Goal: Task Accomplishment & Management: Manage account settings

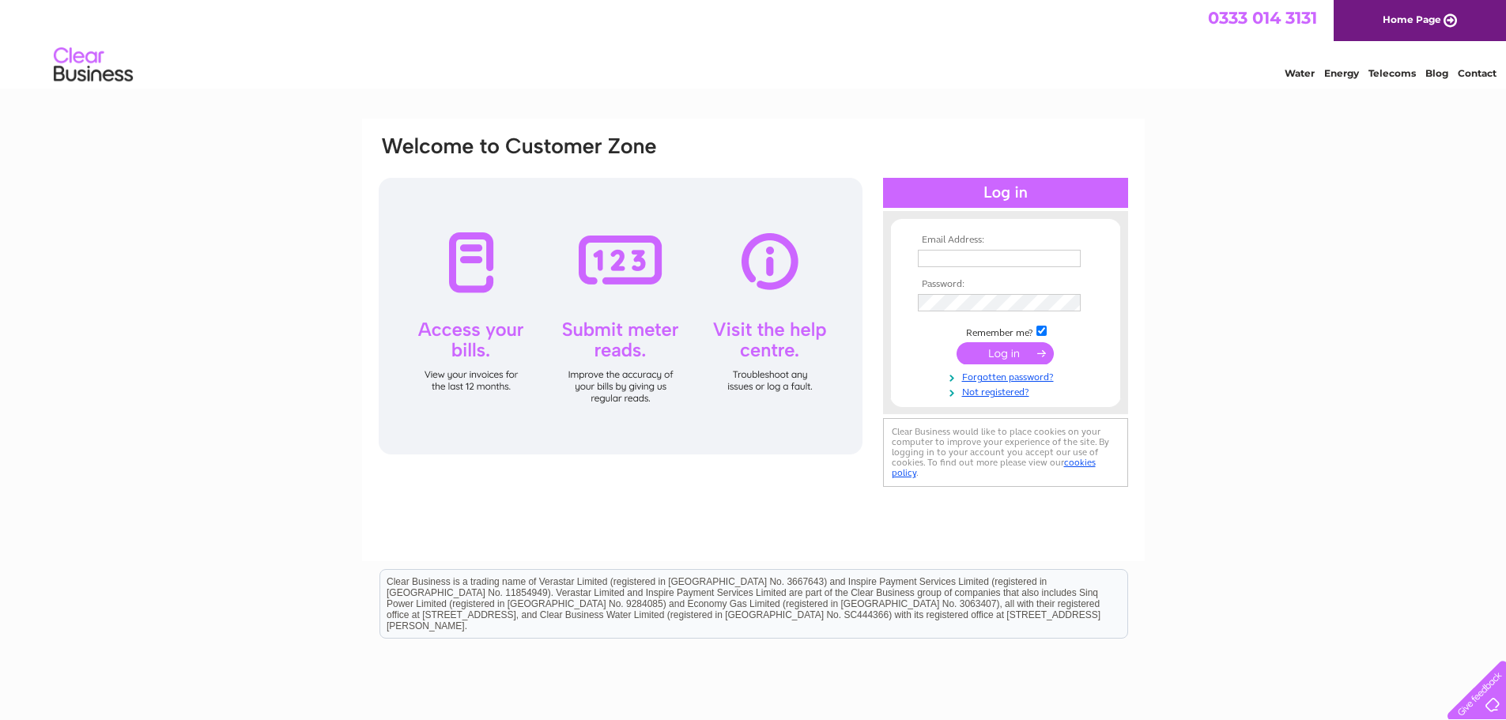
type input "[PERSON_NAME][EMAIL_ADDRESS][PERSON_NAME][DOMAIN_NAME]"
click at [989, 354] on input "submit" at bounding box center [1005, 353] width 97 height 22
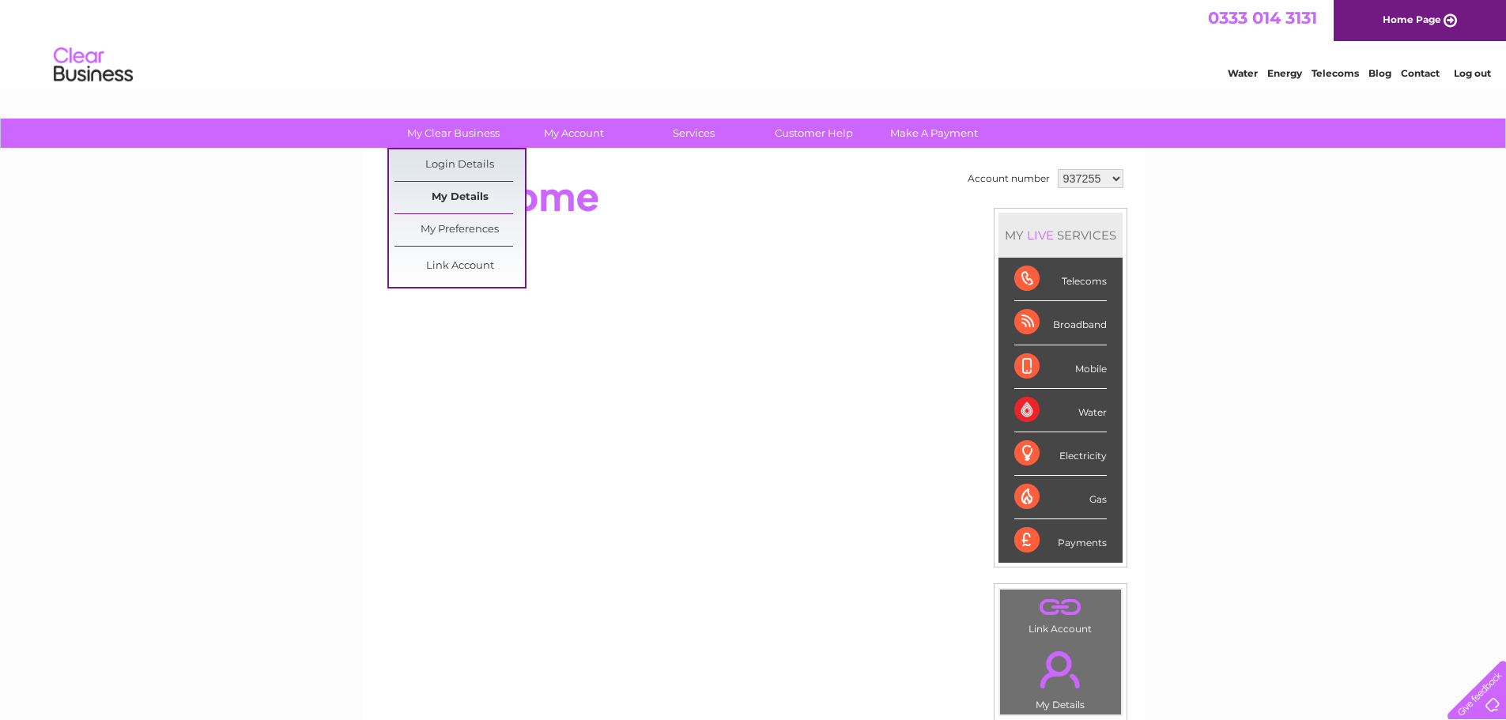
click at [444, 196] on link "My Details" at bounding box center [460, 198] width 130 height 32
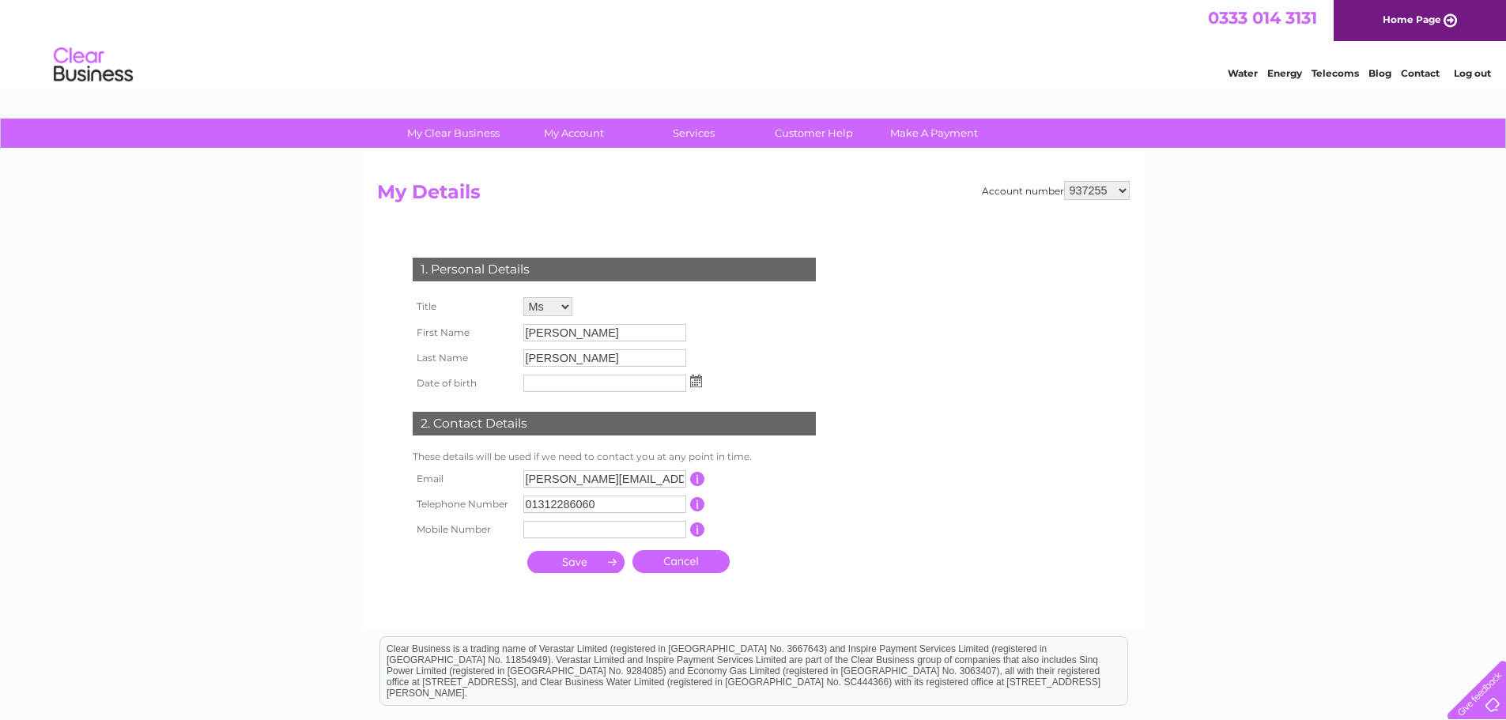
click at [576, 476] on input "gayle@thorburnproperties.co.uk" at bounding box center [604, 479] width 163 height 17
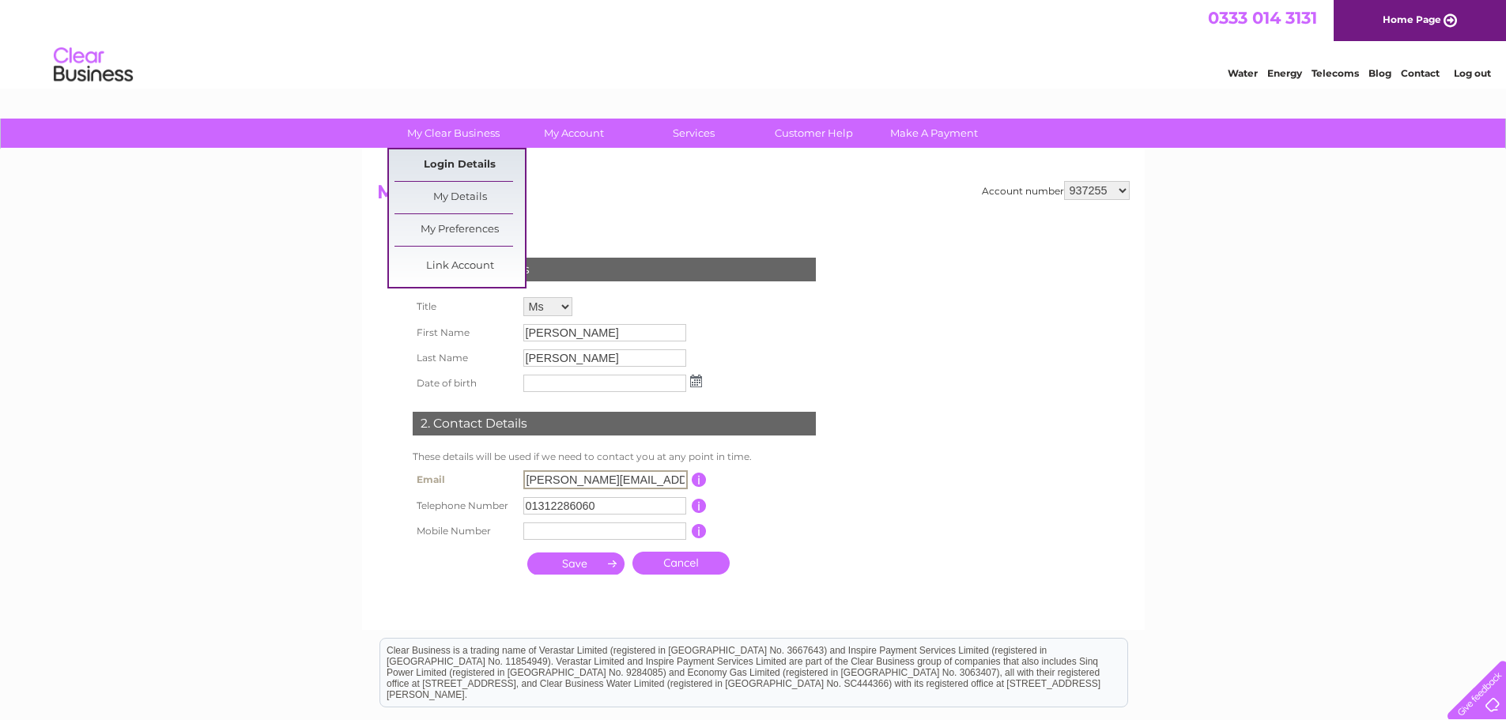
drag, startPoint x: 467, startPoint y: 160, endPoint x: 484, endPoint y: 163, distance: 16.9
click at [466, 159] on link "Login Details" at bounding box center [460, 165] width 130 height 32
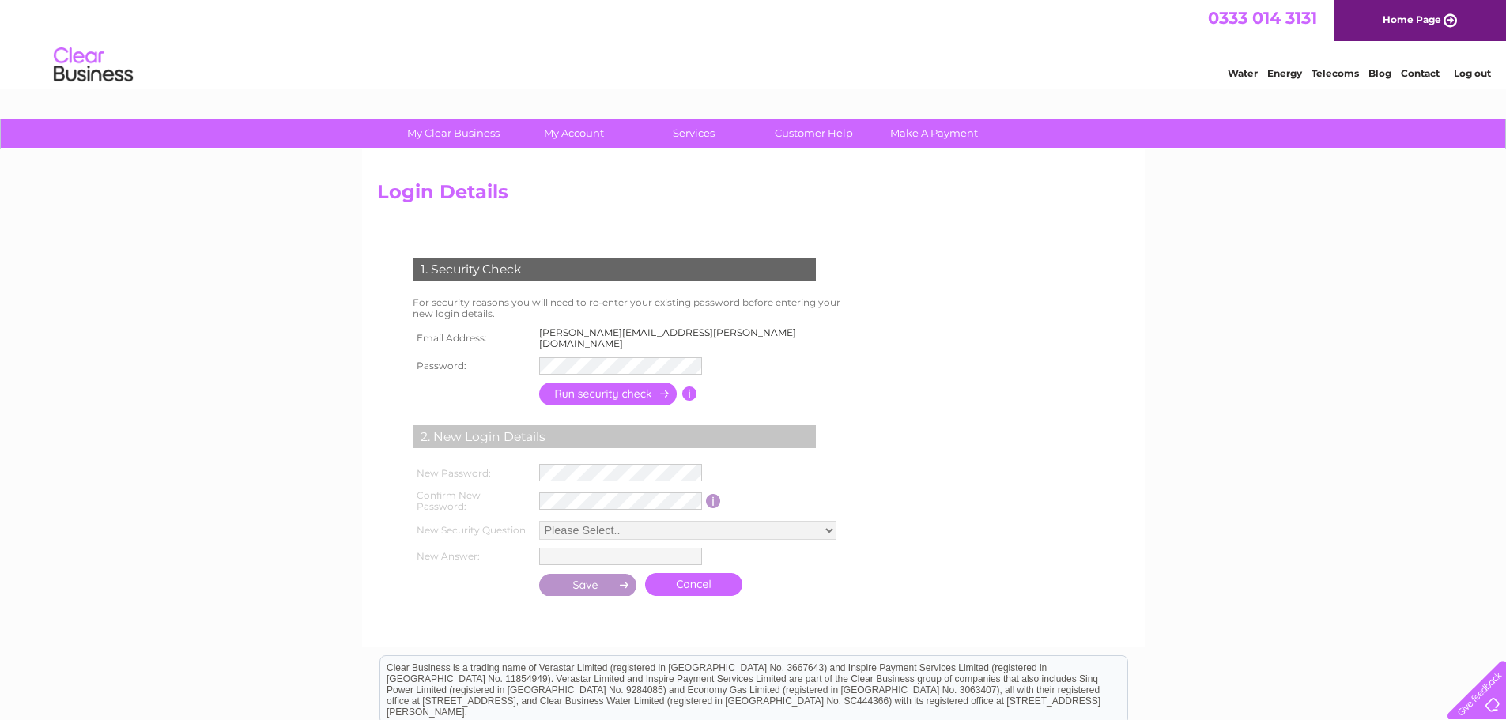
click at [1140, 304] on div "Login Details 1. Security Check For security reasons you will need to re-enter …" at bounding box center [753, 398] width 783 height 498
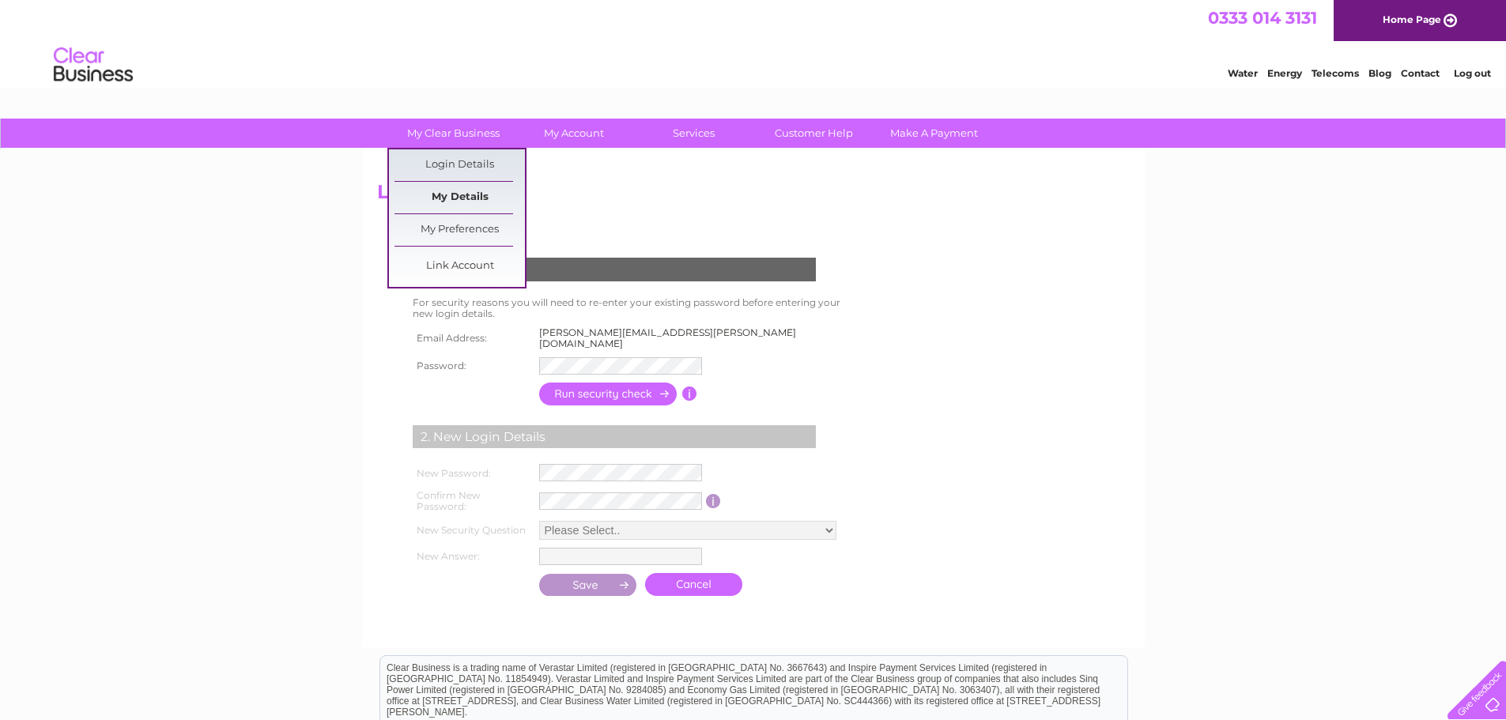
click at [437, 203] on link "My Details" at bounding box center [460, 198] width 130 height 32
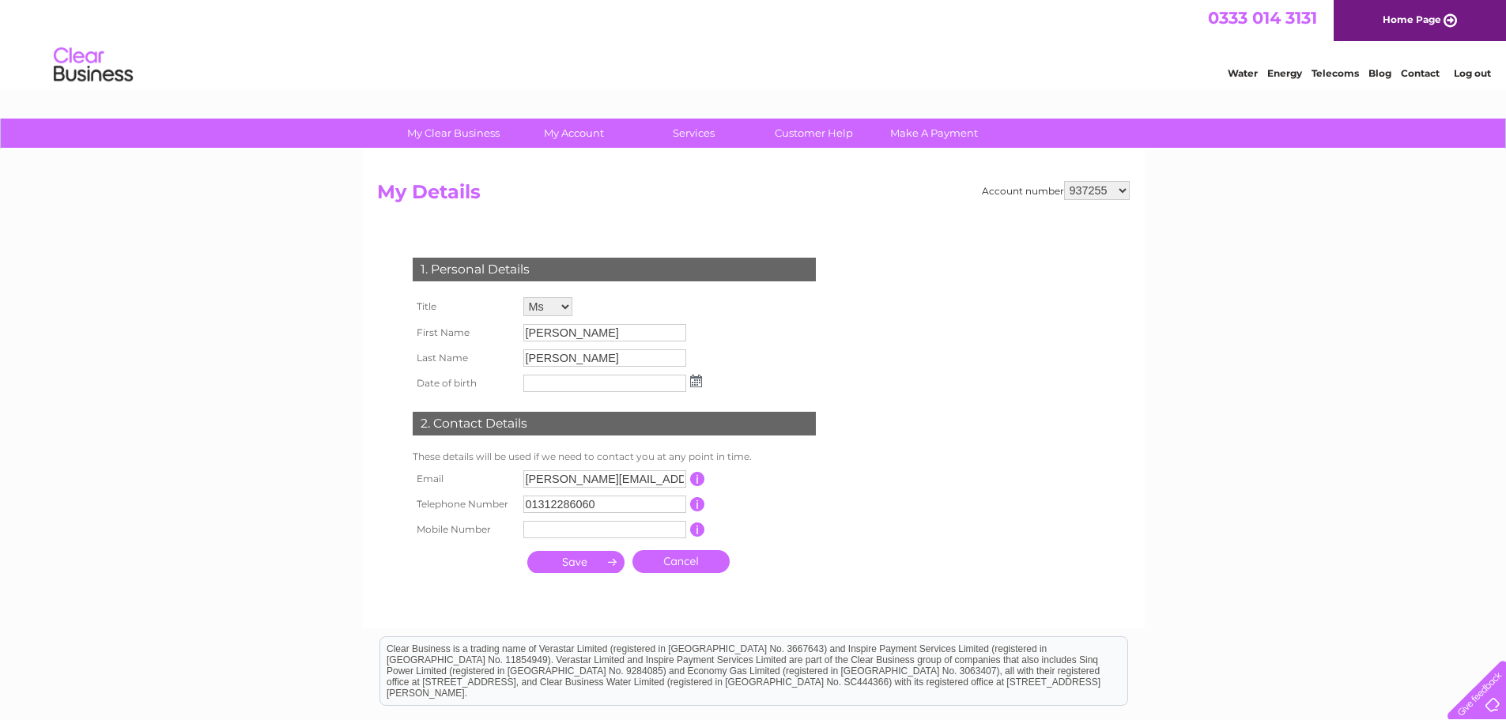
click at [697, 478] on input "button" at bounding box center [697, 479] width 15 height 14
click at [1208, 302] on div "My Clear Business Login Details My Details My Preferences Link Account My Accou…" at bounding box center [753, 509] width 1506 height 780
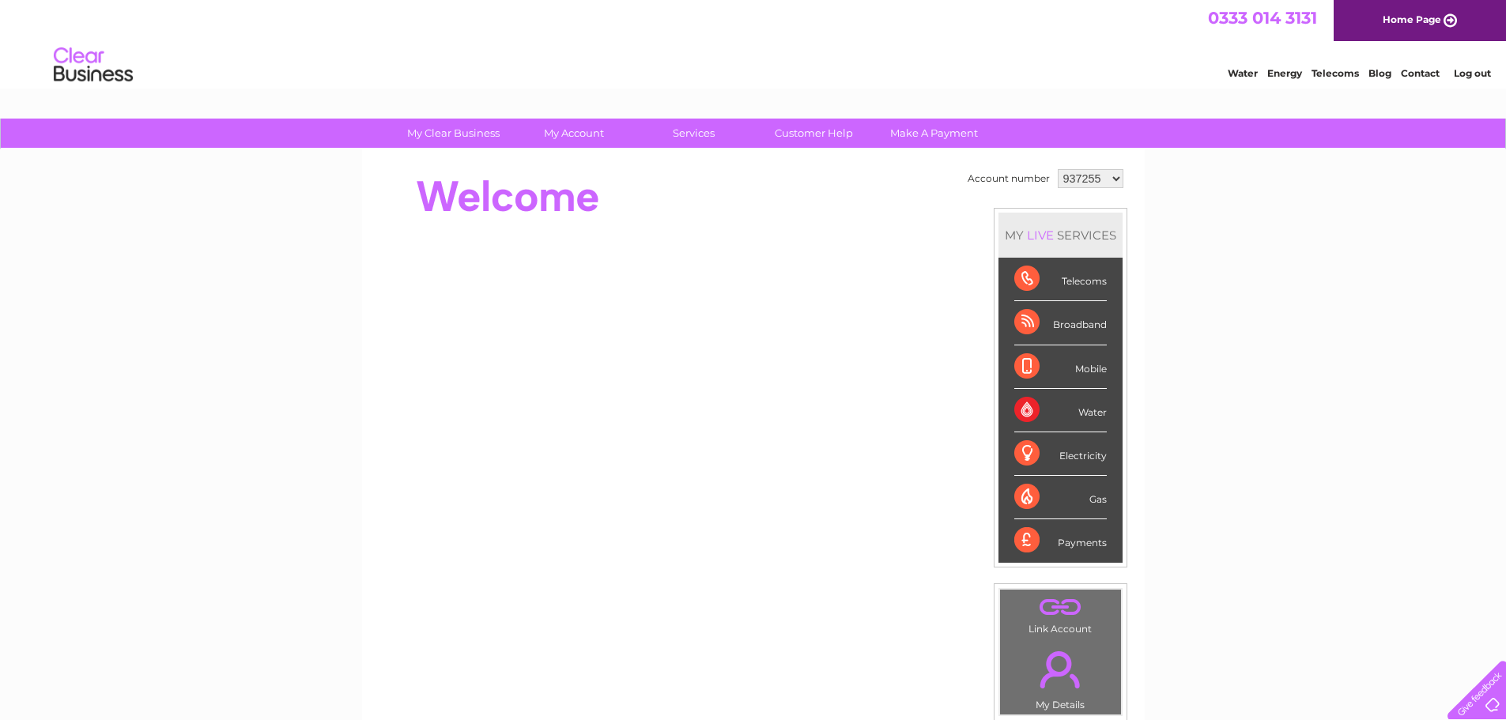
click at [1097, 179] on select "937255 997823 1142317" at bounding box center [1091, 178] width 66 height 19
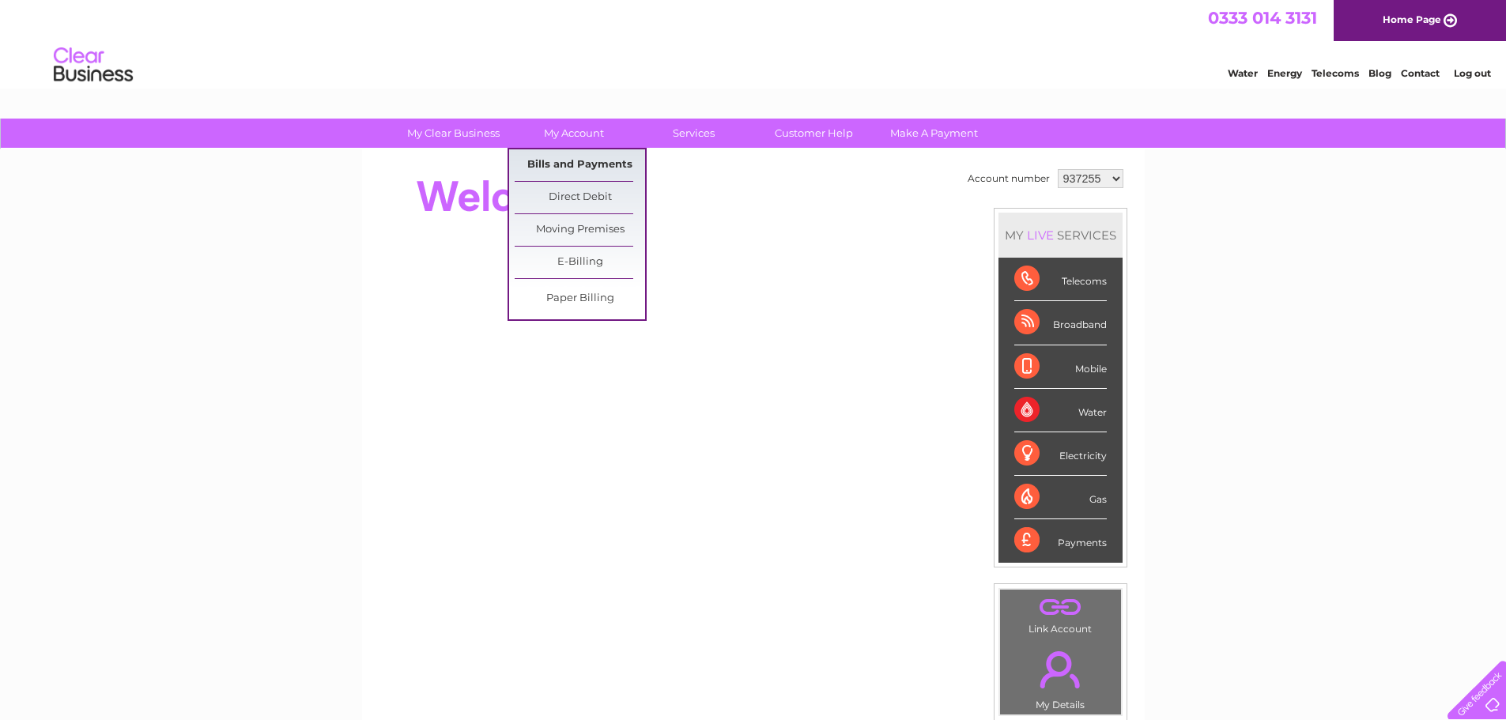
click at [568, 164] on link "Bills and Payments" at bounding box center [580, 165] width 130 height 32
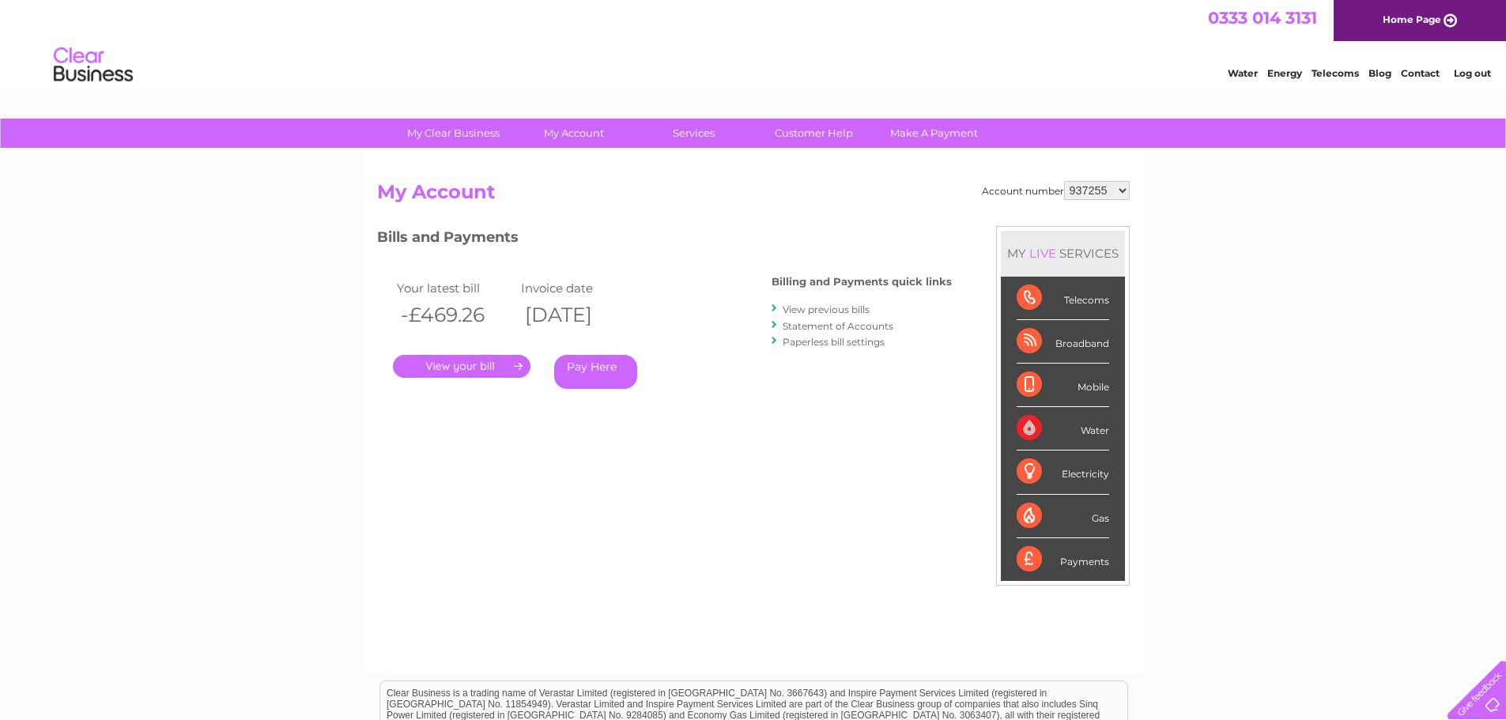
click at [479, 372] on link "." at bounding box center [462, 366] width 138 height 23
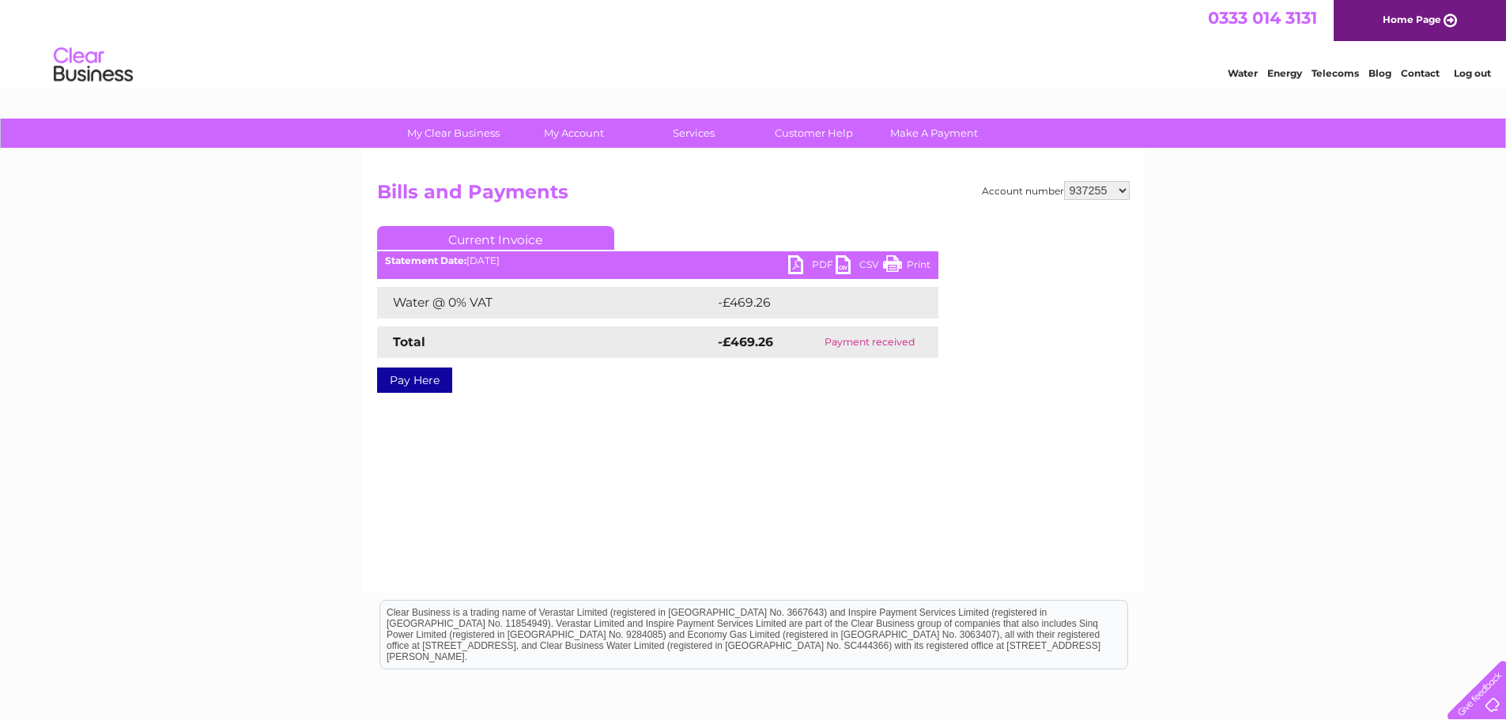
click at [812, 265] on link "PDF" at bounding box center [811, 266] width 47 height 23
click at [811, 259] on link "PDF" at bounding box center [811, 266] width 47 height 23
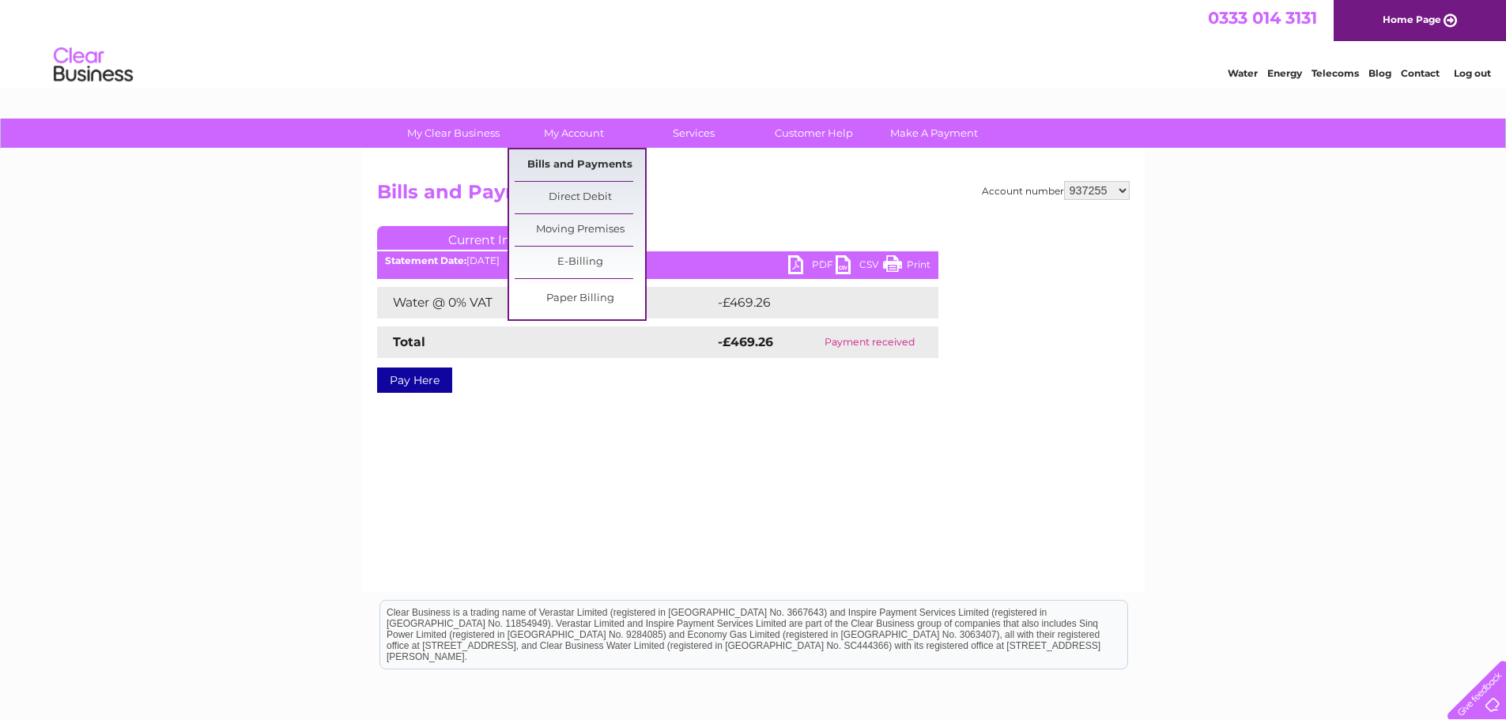
click at [583, 168] on link "Bills and Payments" at bounding box center [580, 165] width 130 height 32
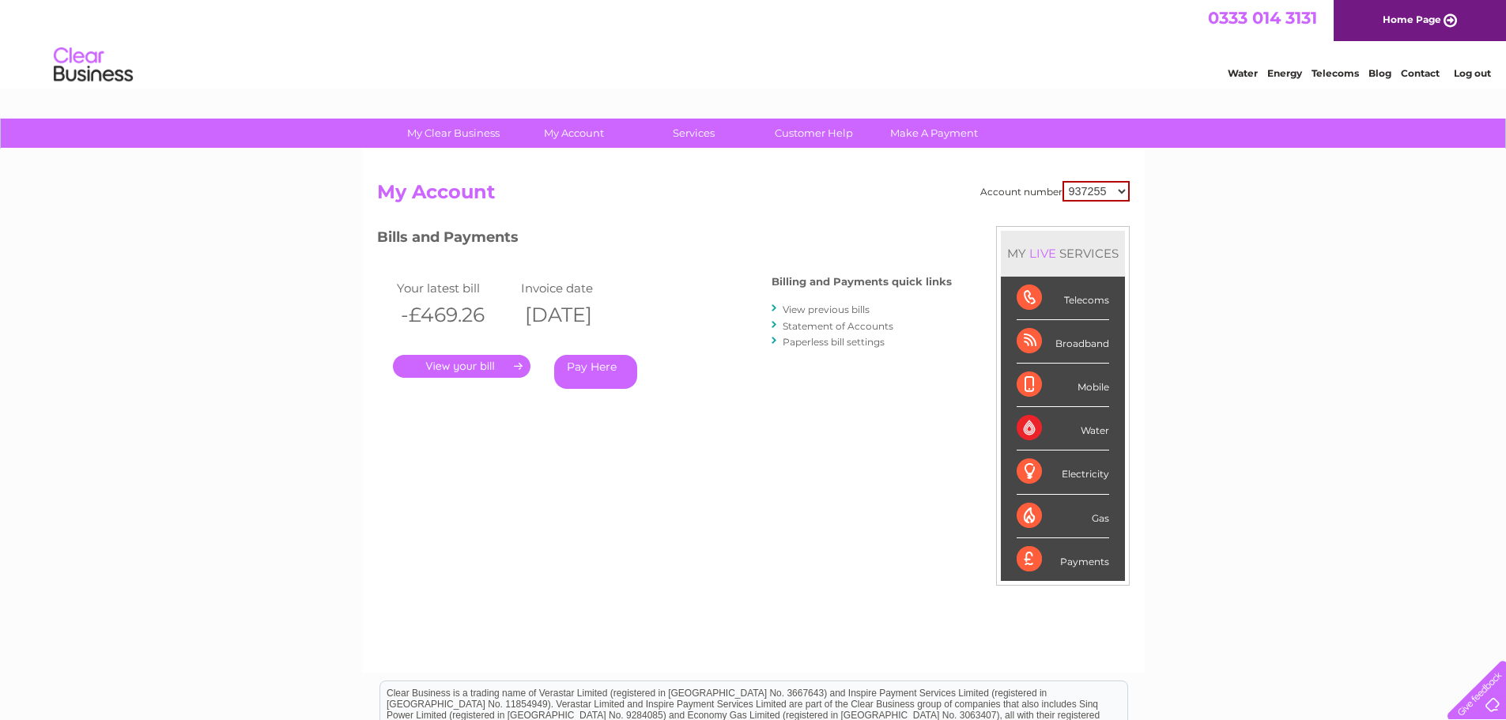
click at [813, 312] on link "View previous bills" at bounding box center [826, 310] width 87 height 12
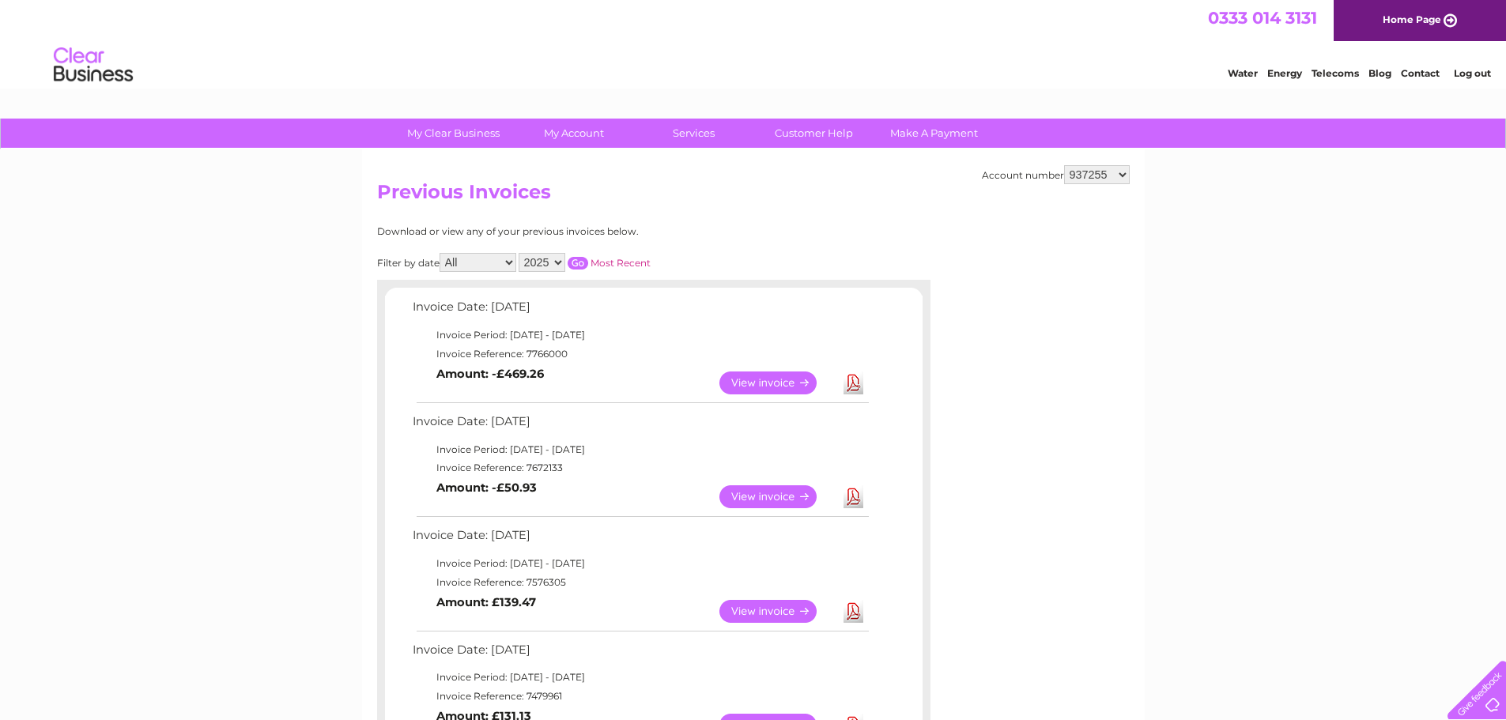
click at [753, 494] on link "View" at bounding box center [778, 497] width 116 height 23
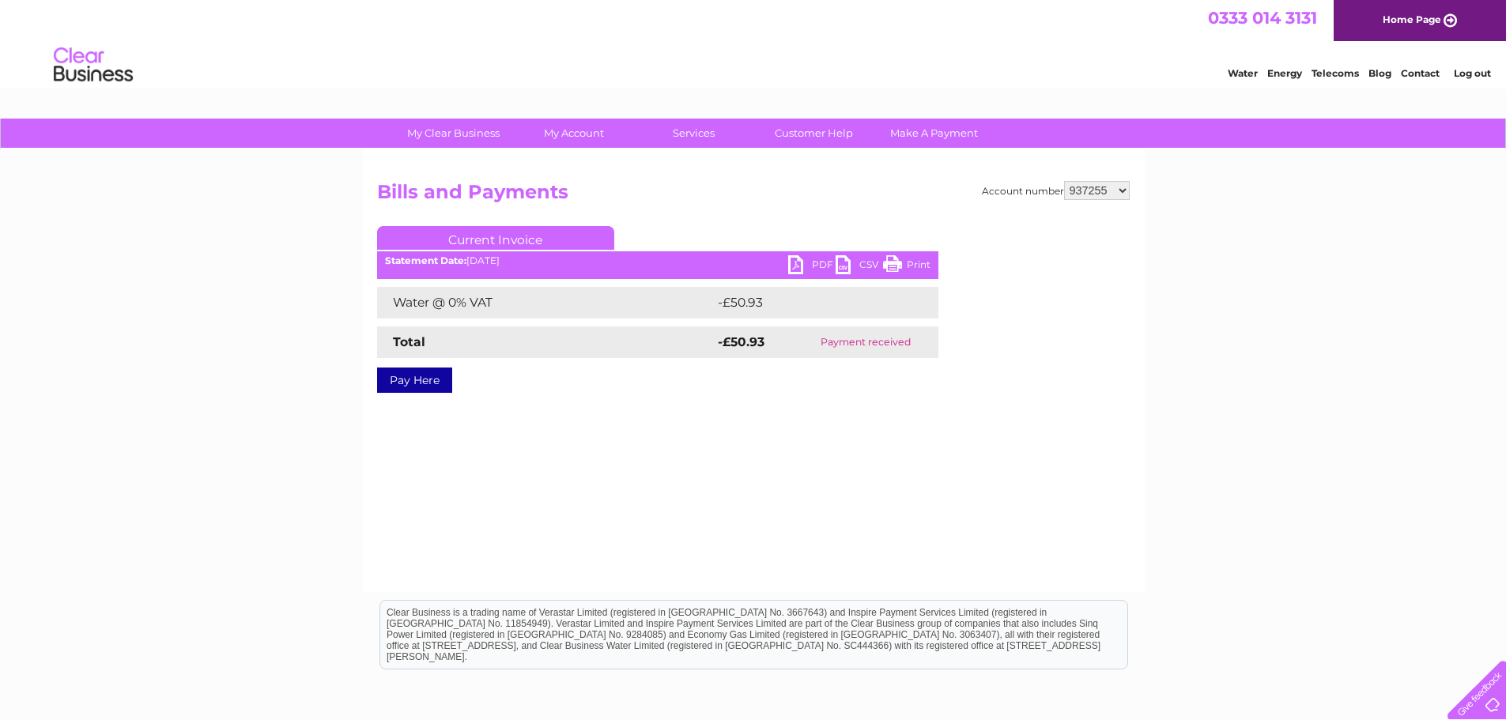
click at [803, 263] on link "PDF" at bounding box center [811, 266] width 47 height 23
